Goal: Task Accomplishment & Management: Manage account settings

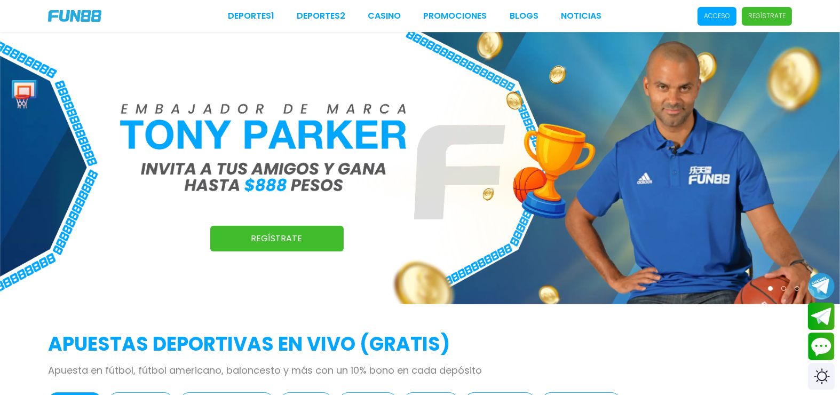
click at [721, 15] on p "Acceso" at bounding box center [717, 16] width 26 height 10
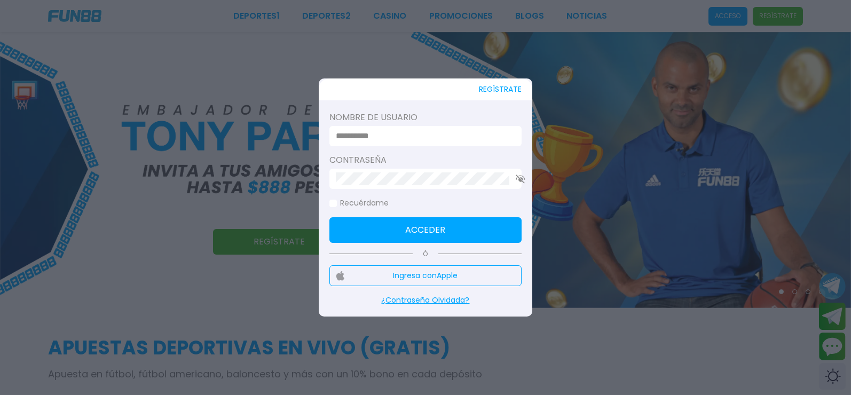
click at [421, 134] on input at bounding box center [422, 136] width 173 height 13
type input "**********"
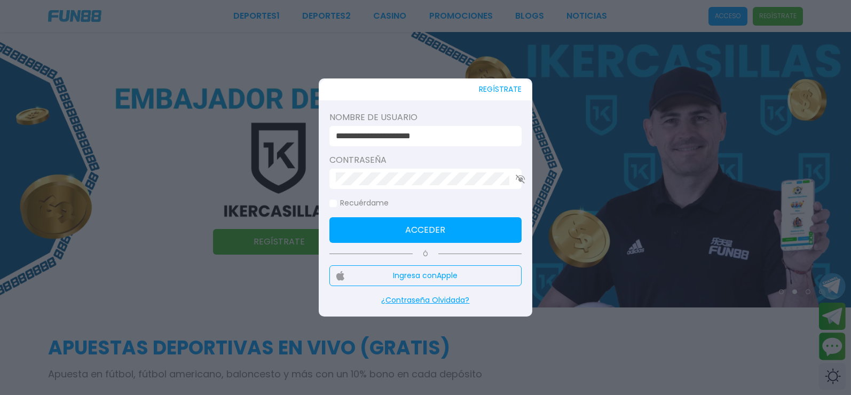
click button "Acceder" at bounding box center [425, 230] width 192 height 26
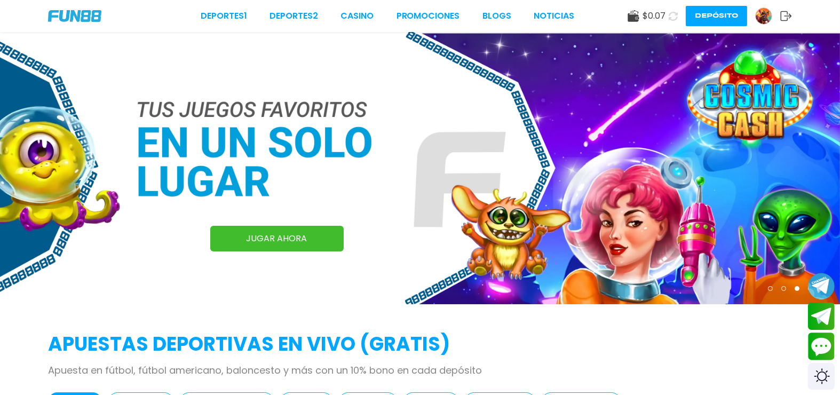
click at [678, 13] on use at bounding box center [673, 15] width 9 height 9
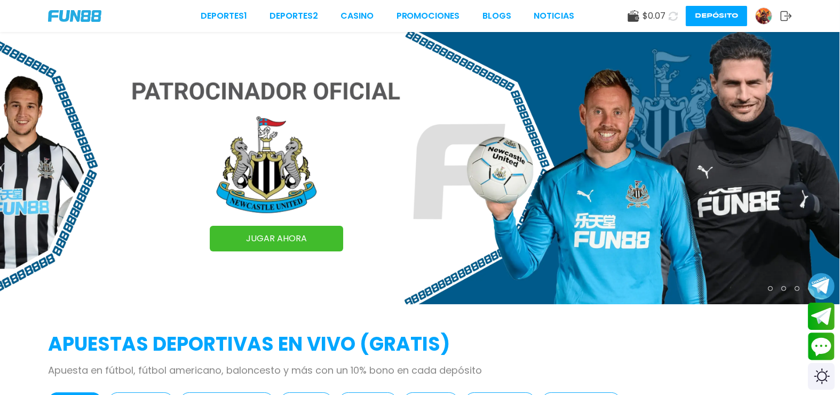
click at [763, 22] on div at bounding box center [763, 15] width 17 height 17
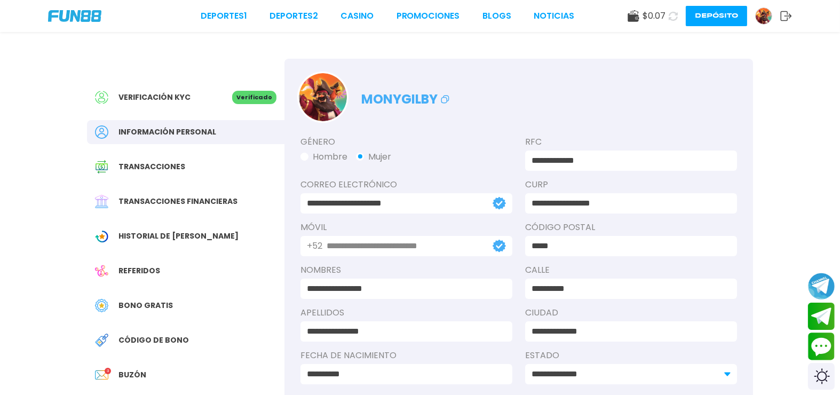
click at [129, 300] on span "Bono Gratis" at bounding box center [145, 305] width 54 height 11
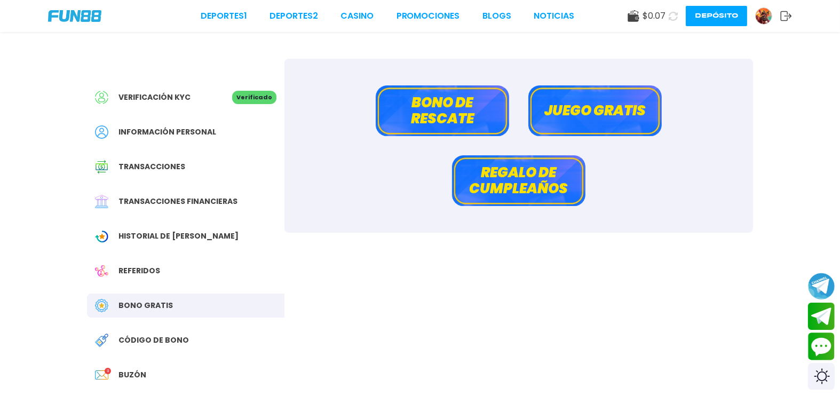
click at [441, 120] on button "Bono de rescate" at bounding box center [442, 110] width 133 height 51
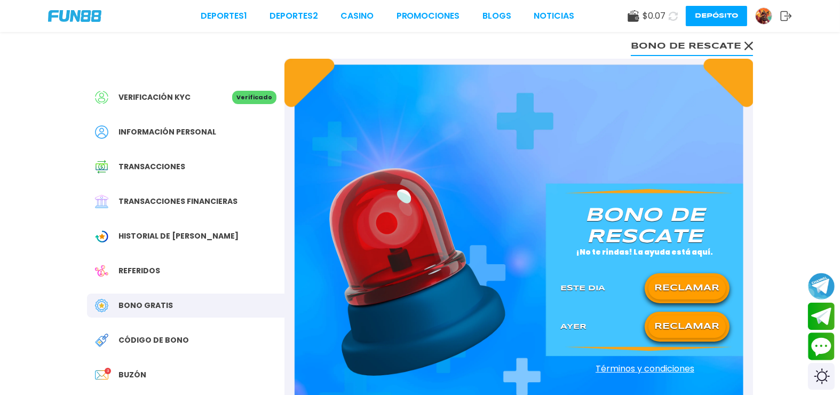
click at [681, 315] on button "RECLAMAR" at bounding box center [686, 326] width 77 height 22
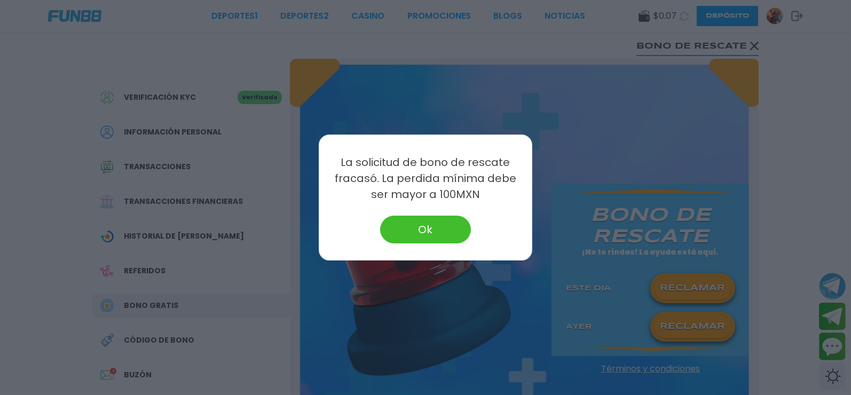
click at [447, 225] on button "Ok" at bounding box center [425, 230] width 91 height 28
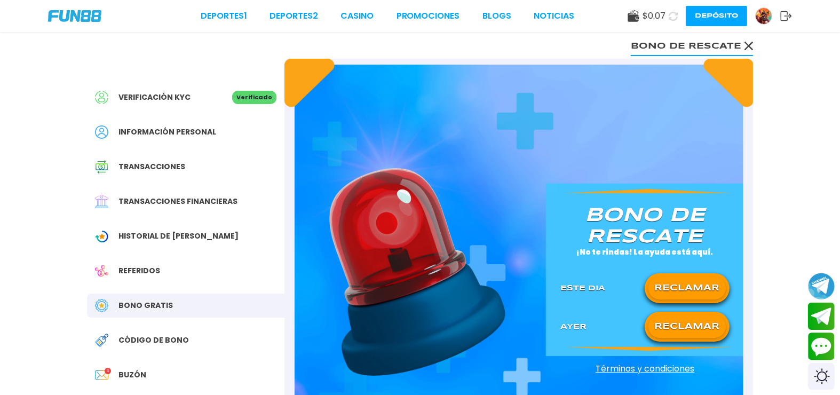
click at [136, 294] on div "Bono Gratis" at bounding box center [185, 306] width 197 height 24
click at [135, 328] on div "Código de bono" at bounding box center [185, 340] width 197 height 24
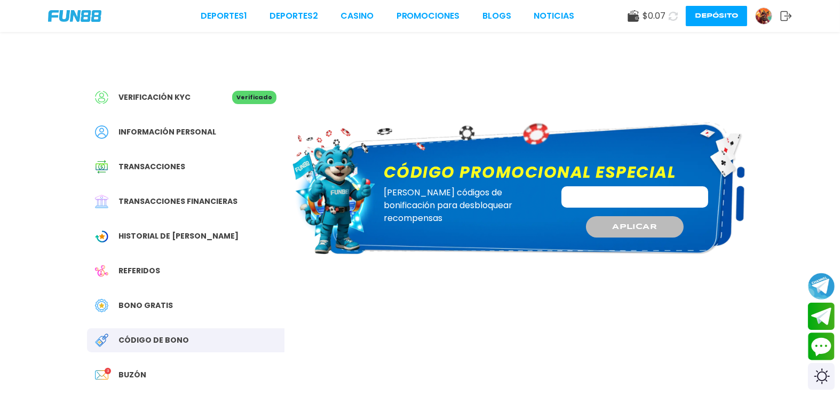
click at [124, 369] on span "Buzón" at bounding box center [132, 374] width 28 height 11
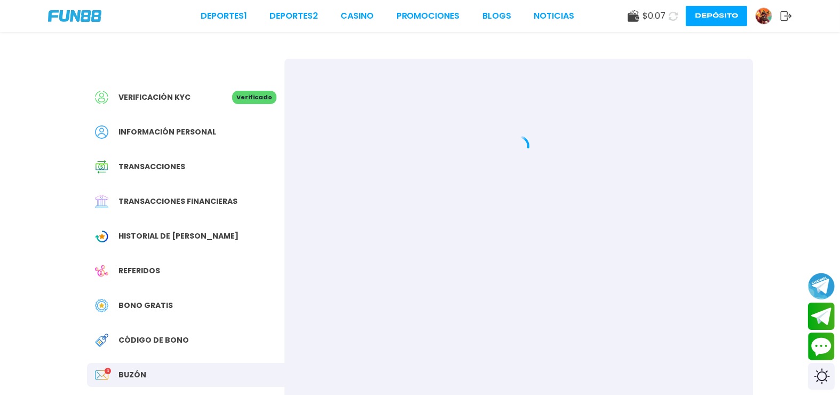
click at [124, 369] on span "Buzón" at bounding box center [132, 374] width 28 height 11
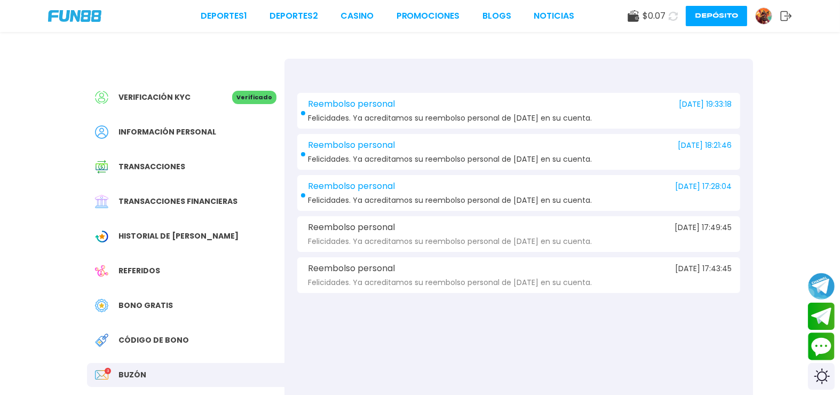
click at [766, 17] on img at bounding box center [764, 16] width 16 height 16
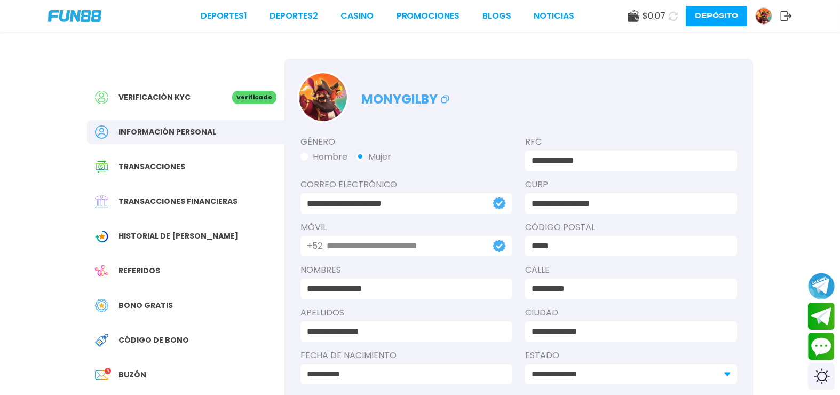
click at [766, 17] on img at bounding box center [764, 16] width 16 height 16
click at [754, 25] on div "Deportes 1 Deportes 2 CASINO Promociones BLOGS NOTICIAS $ 0.07 Depósito" at bounding box center [420, 16] width 840 height 32
click at [761, 20] on img at bounding box center [764, 16] width 16 height 16
click at [74, 10] on img at bounding box center [74, 16] width 53 height 12
